Goal: Use online tool/utility: Utilize a website feature to perform a specific function

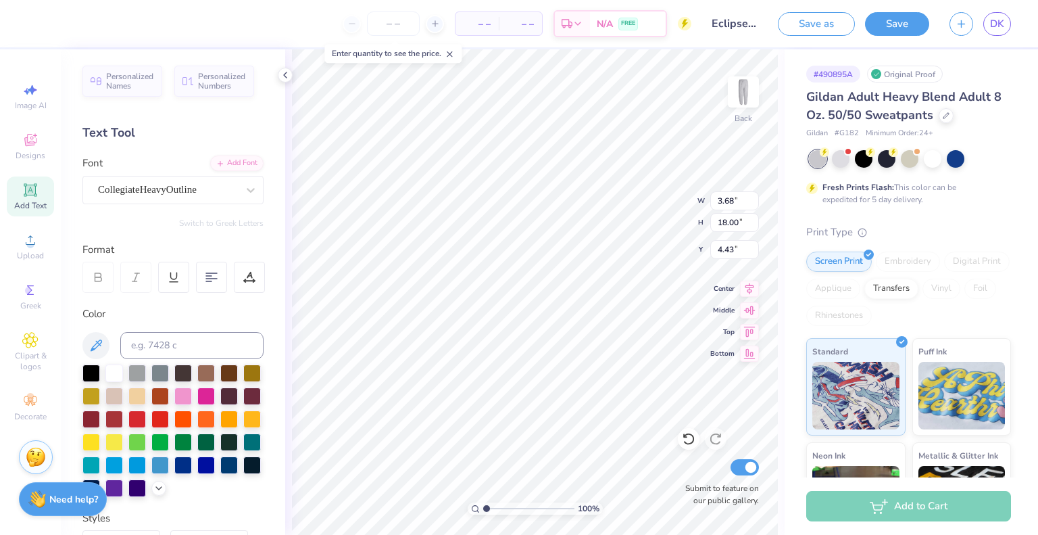
type input "4.43"
type input "3.03"
type input "14.83"
type input "5.53"
click at [121, 194] on div "CollegiateHeavyOutline" at bounding box center [168, 189] width 142 height 21
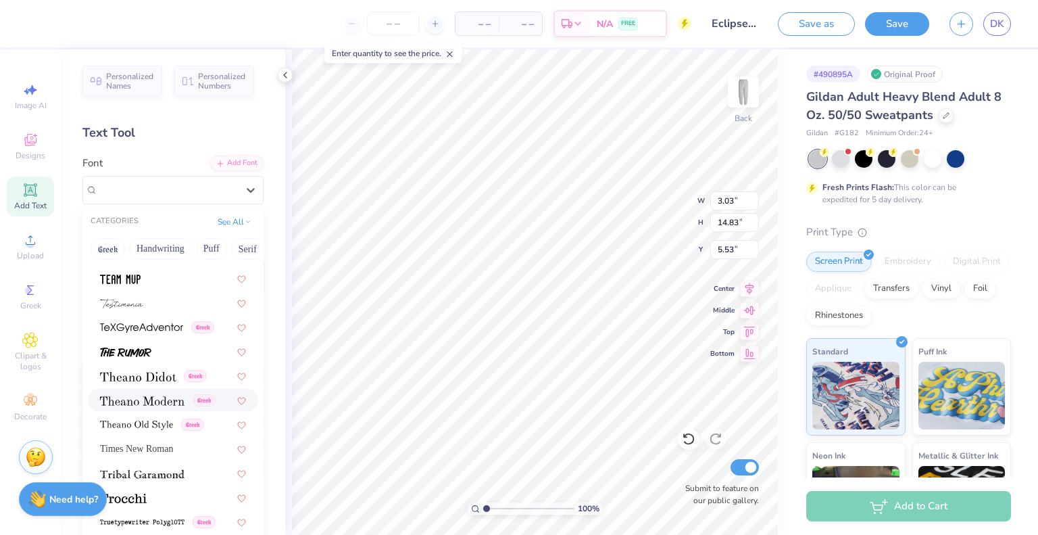
scroll to position [7218, 0]
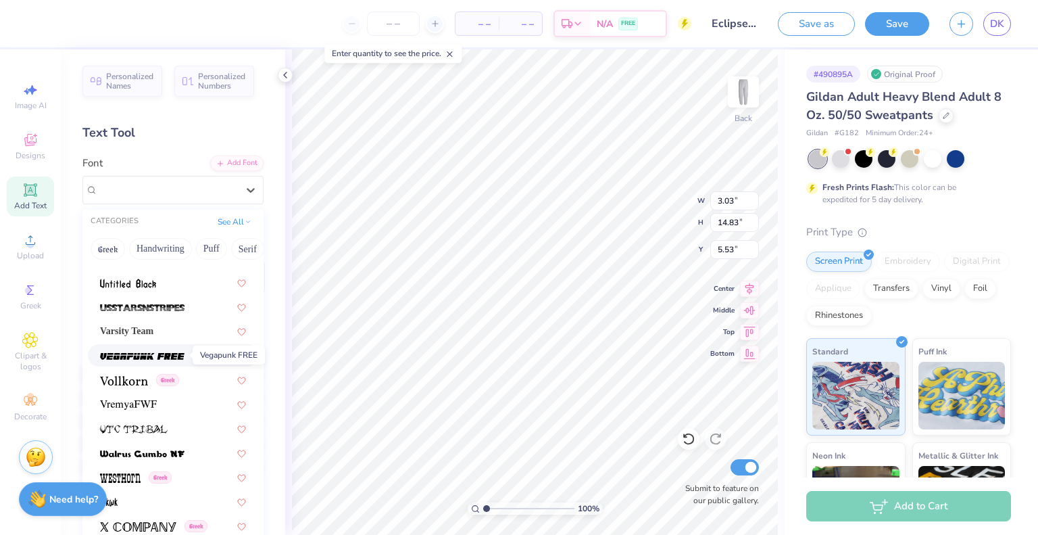
click at [118, 356] on img at bounding box center [142, 356] width 85 height 9
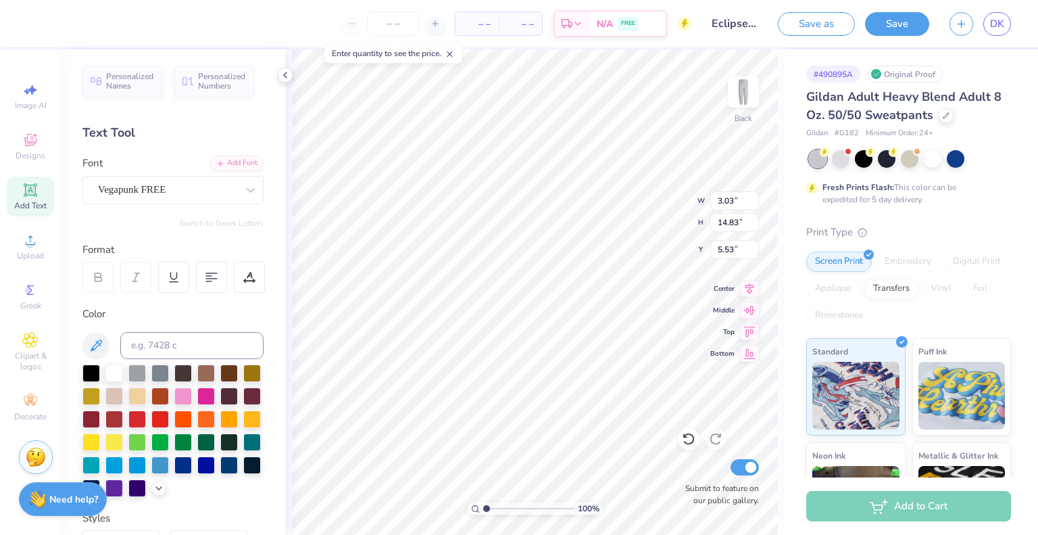
type input "2.62"
type input "16.31"
type input "4.79"
